Goal: Information Seeking & Learning: Compare options

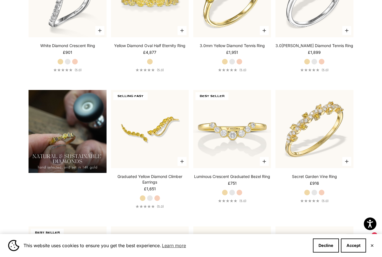
scroll to position [366, 0]
click at [250, 160] on img at bounding box center [233, 130] width 86 height 86
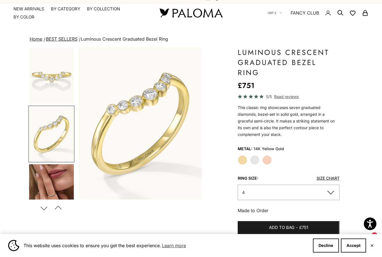
scroll to position [9, 0]
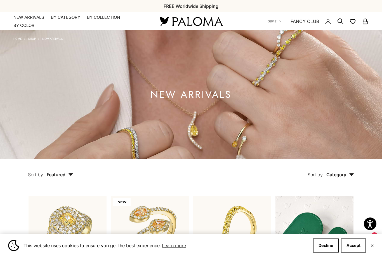
click at [66, 19] on summary "By Category" at bounding box center [65, 18] width 29 height 6
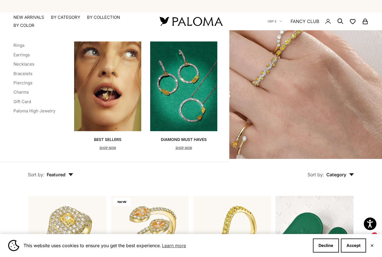
click at [16, 54] on link "Earrings" at bounding box center [21, 54] width 17 height 5
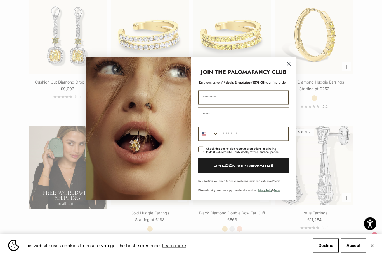
scroll to position [869, 0]
click at [289, 68] on circle "Close dialog" at bounding box center [288, 63] width 9 height 9
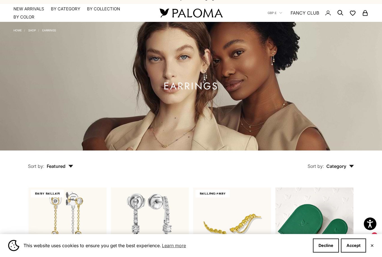
scroll to position [0, 0]
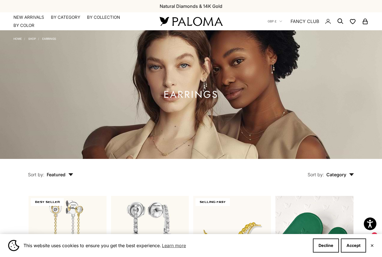
click at [68, 15] on summary "By Category" at bounding box center [65, 18] width 29 height 6
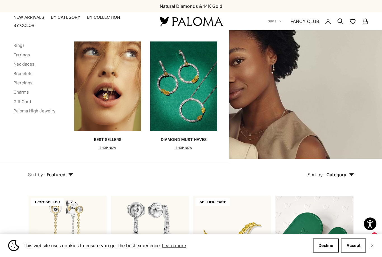
click at [15, 71] on link "Bracelets" at bounding box center [22, 73] width 19 height 5
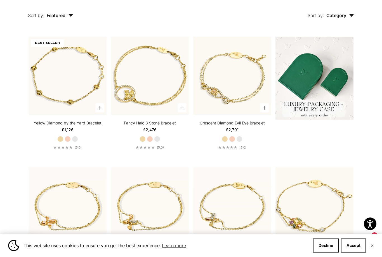
scroll to position [157, 0]
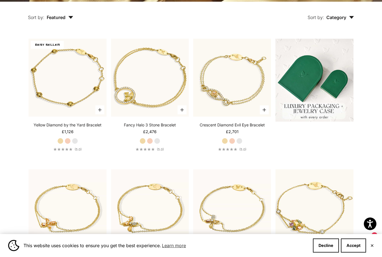
click at [170, 113] on img at bounding box center [150, 78] width 86 height 86
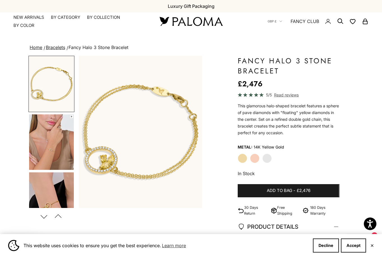
click at [62, 17] on summary "By Category" at bounding box center [65, 18] width 29 height 6
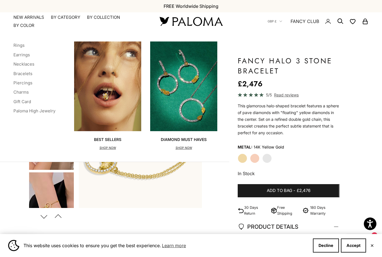
click at [21, 62] on link "Necklaces" at bounding box center [23, 63] width 21 height 5
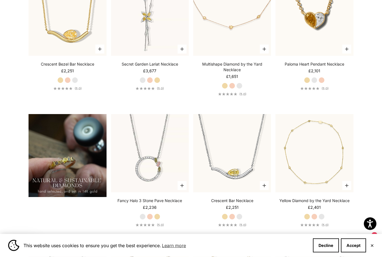
scroll to position [354, 0]
click at [160, 193] on video "#YellowGold\a#RoseGold\a#WhiteGold" at bounding box center [150, 153] width 86 height 86
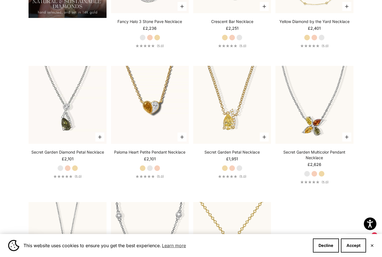
scroll to position [532, 0]
click at [235, 129] on img at bounding box center [233, 105] width 86 height 86
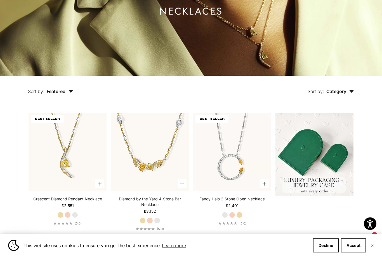
scroll to position [83, 0]
click at [238, 185] on video "#YellowGold\a#RoseGold\a#WhiteGold" at bounding box center [233, 152] width 86 height 86
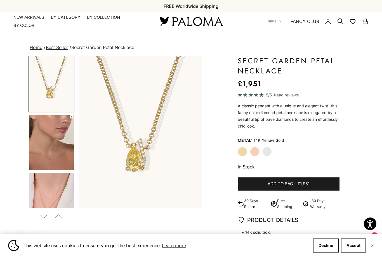
click at [60, 154] on img "Go to item 4" at bounding box center [51, 142] width 45 height 55
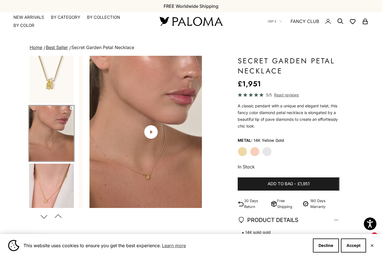
scroll to position [10, 0]
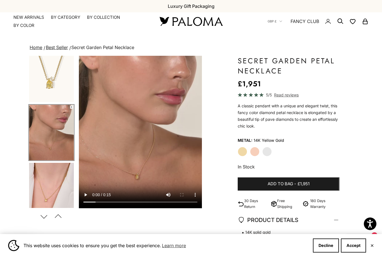
click at [145, 132] on video "#YellowGold\a#RoseGold\a#WhiteGold" at bounding box center [140, 132] width 123 height 152
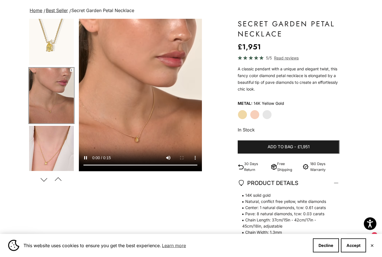
scroll to position [33, 0]
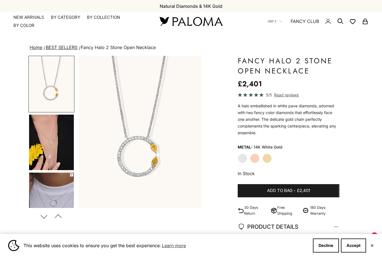
scroll to position [4, 0]
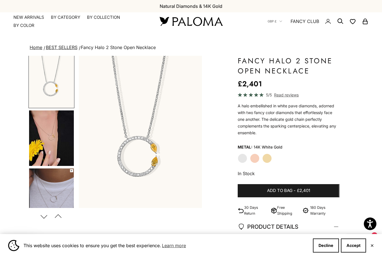
click at [266, 161] on label "Yellow Gold" at bounding box center [268, 158] width 10 height 10
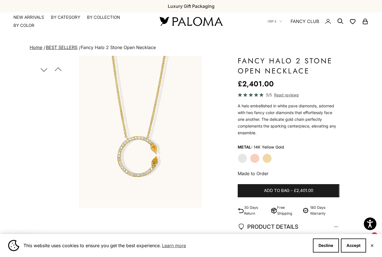
click at [62, 11] on div "Previous Natural Diamonds & 14K Gold FREE Worldwide Shipping Luxury Gift Packag…" at bounding box center [191, 6] width 382 height 12
click at [62, 15] on summary "By Category" at bounding box center [65, 18] width 29 height 6
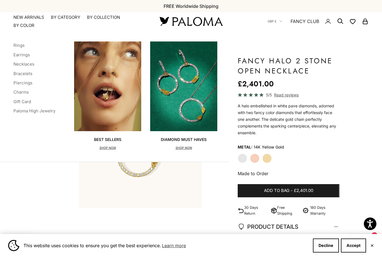
click at [4, 107] on div "Categories Rings Earrings Necklaces Bracelets Piercings Charms Gift Card Paloma…" at bounding box center [115, 96] width 230 height 132
click at [15, 45] on link "Rings" at bounding box center [18, 45] width 11 height 5
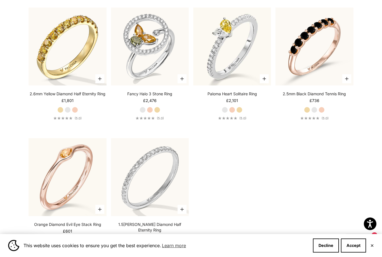
scroll to position [1501, 0]
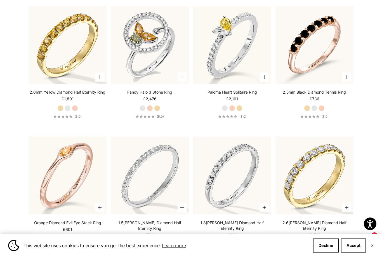
click at [153, 66] on img at bounding box center [150, 45] width 86 height 86
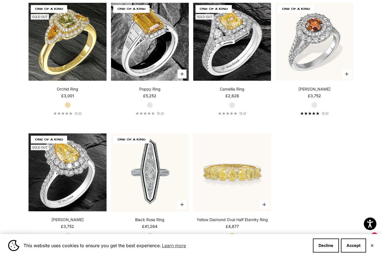
scroll to position [2162, 0]
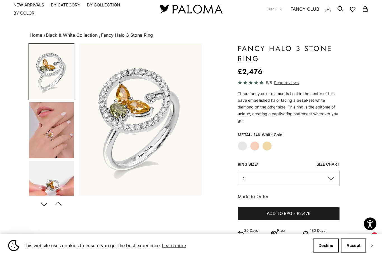
scroll to position [14, 0]
